Goal: Task Accomplishment & Management: Complete application form

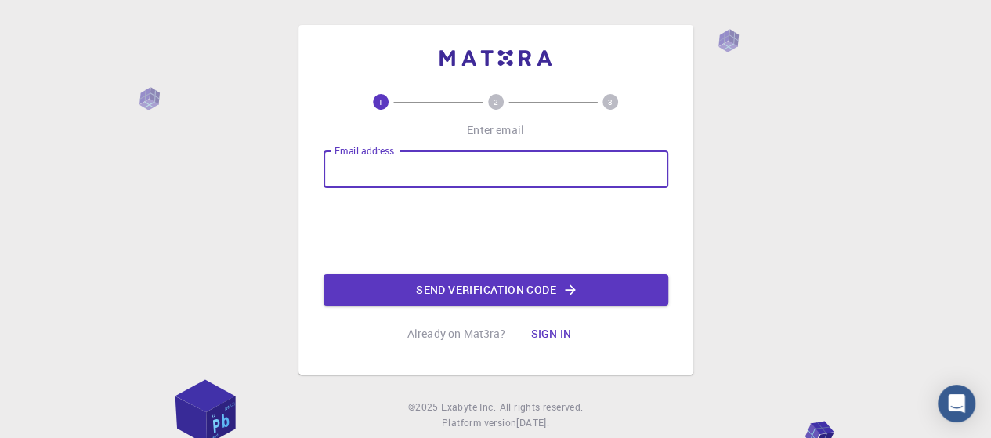
click at [367, 170] on input "Email address" at bounding box center [495, 169] width 345 height 38
type input "[EMAIL_ADDRESS][DOMAIN_NAME]"
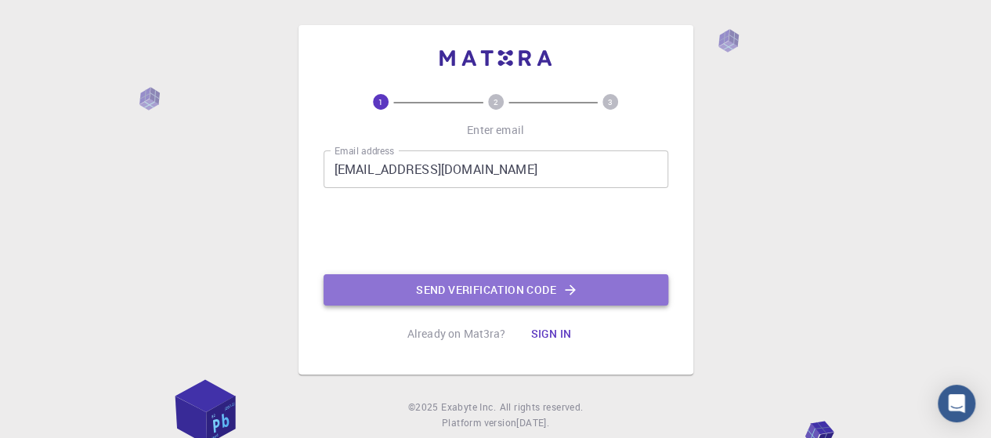
click at [436, 289] on button "Send verification code" at bounding box center [495, 289] width 345 height 31
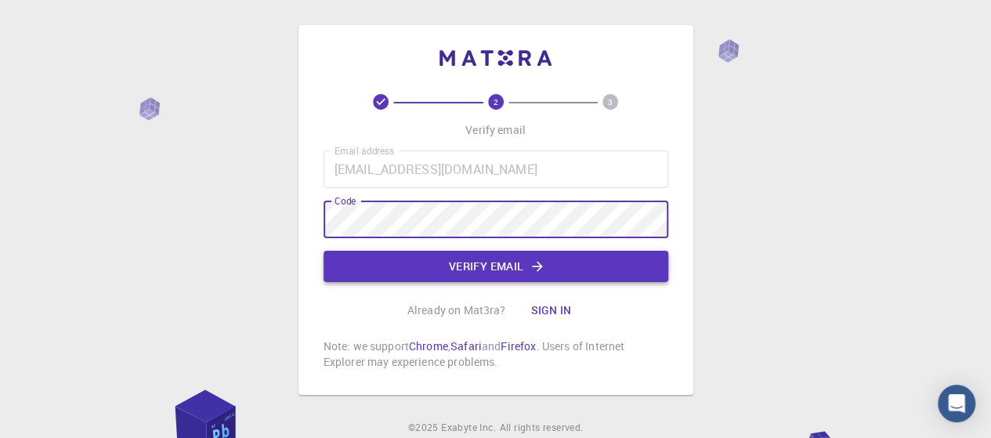
click at [357, 265] on button "Verify email" at bounding box center [495, 266] width 345 height 31
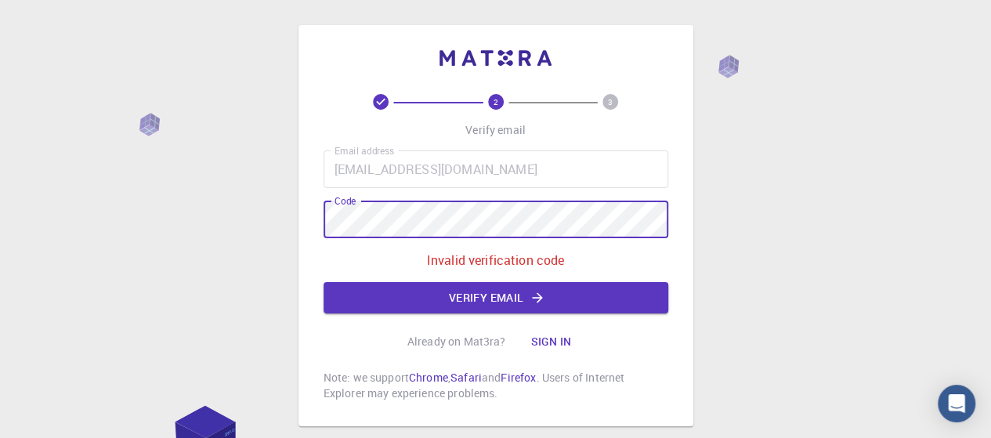
click at [300, 206] on div "2 3 Verify email Email address [EMAIL_ADDRESS][DOMAIN_NAME] Email address Code …" at bounding box center [495, 225] width 395 height 401
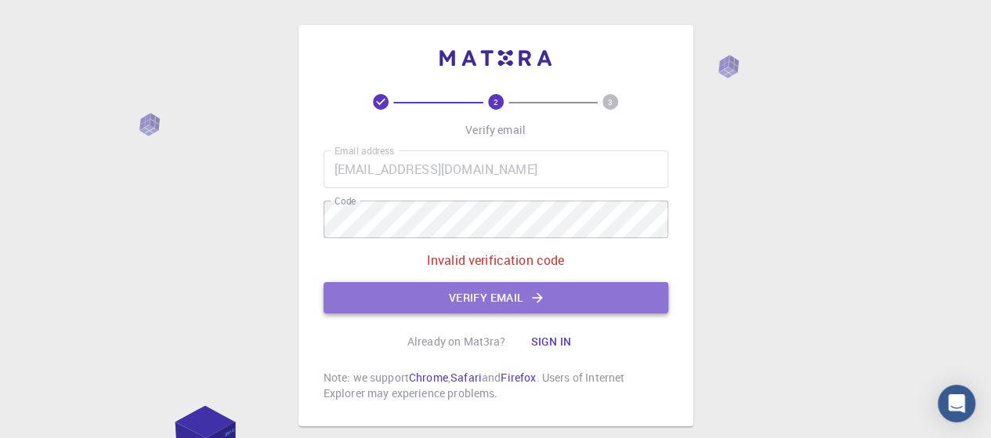
click at [426, 298] on button "Verify email" at bounding box center [495, 297] width 345 height 31
click at [438, 302] on button "Verify email" at bounding box center [495, 297] width 345 height 31
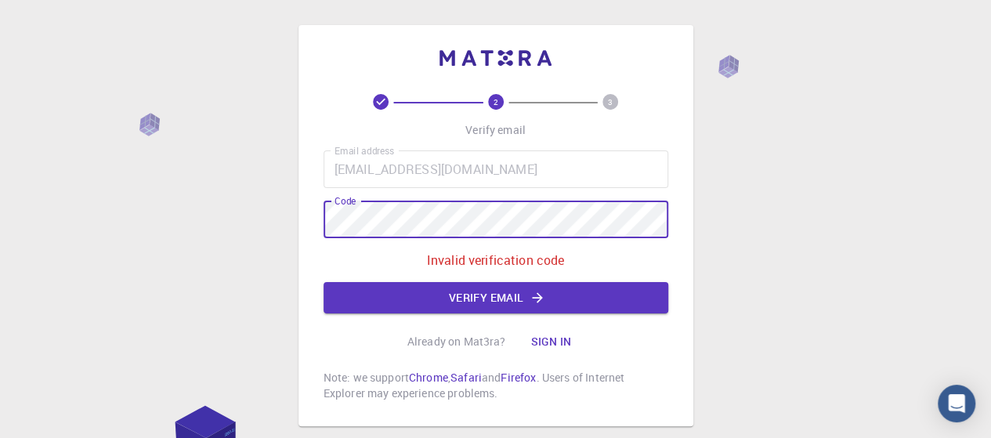
click at [388, 285] on button "Verify email" at bounding box center [495, 297] width 345 height 31
